Goal: Task Accomplishment & Management: Manage account settings

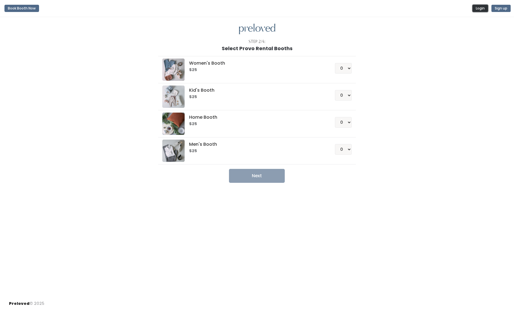
click at [484, 9] on button "Login" at bounding box center [480, 8] width 16 height 7
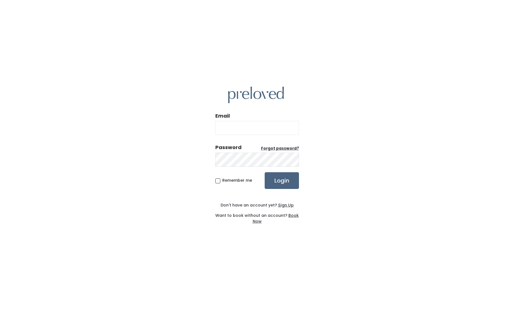
type input "jagropp11@gmail.com"
click at [274, 182] on input "Login" at bounding box center [281, 180] width 34 height 17
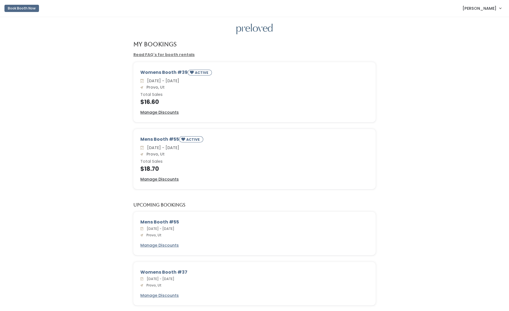
click at [147, 53] on link "Read FAQ's for booth rentals" at bounding box center [163, 55] width 61 height 6
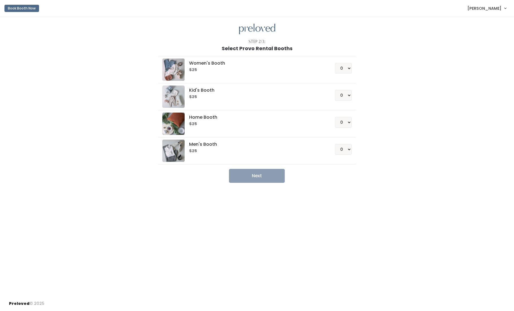
click at [490, 8] on span "[PERSON_NAME]" at bounding box center [484, 8] width 34 height 6
click at [486, 21] on link "My bookings" at bounding box center [486, 22] width 50 height 10
